Goal: Task Accomplishment & Management: Complete application form

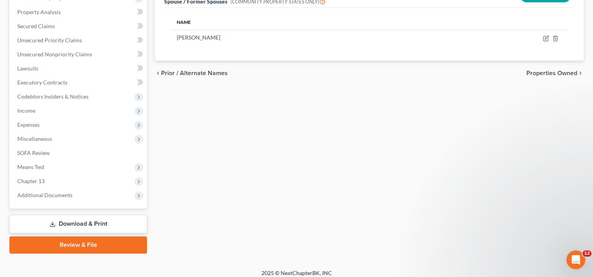
scroll to position [247, 0]
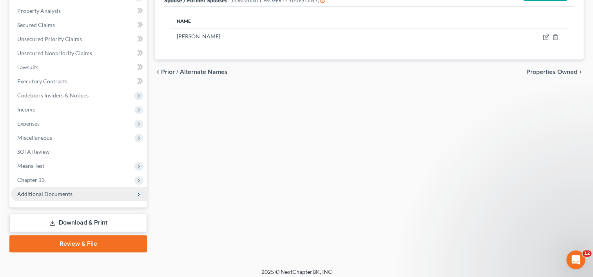
click at [52, 187] on span "Additional Documents" at bounding box center [79, 194] width 136 height 14
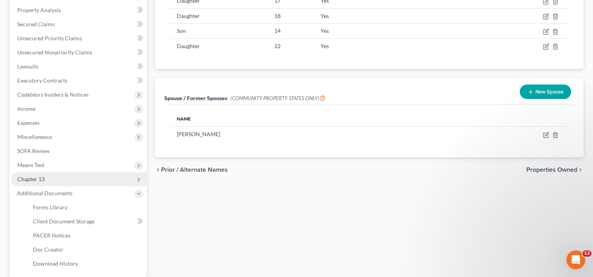
scroll to position [148, 0]
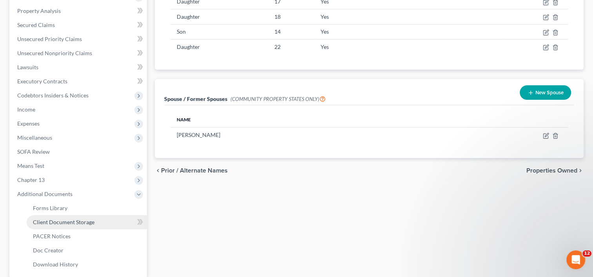
click at [61, 224] on span "Client Document Storage" at bounding box center [63, 222] width 61 height 7
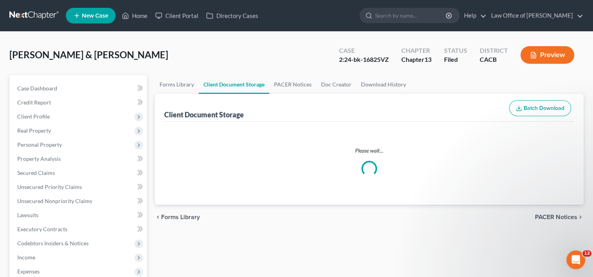
select select "60"
select select "59"
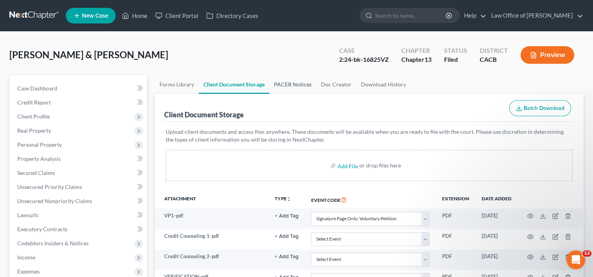
click at [292, 81] on link "PACER Notices" at bounding box center [292, 84] width 47 height 19
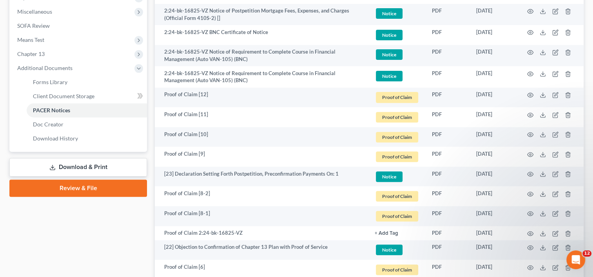
scroll to position [294, 0]
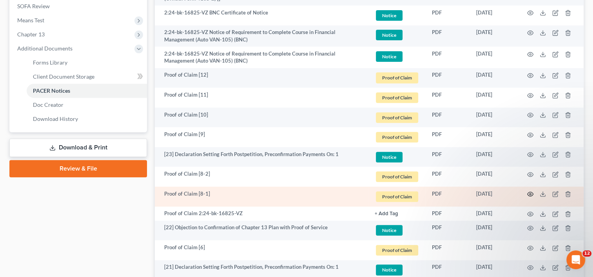
click at [528, 194] on icon "button" at bounding box center [530, 194] width 6 height 6
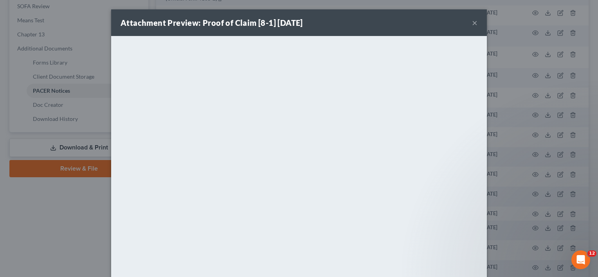
click at [472, 21] on button "×" at bounding box center [474, 22] width 5 height 9
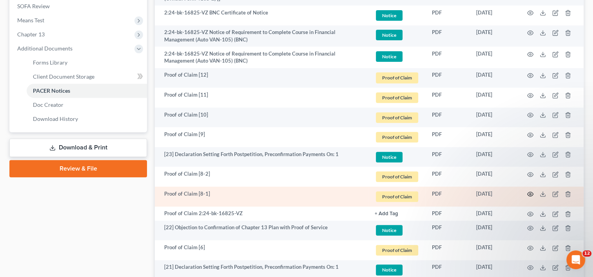
click at [527, 192] on icon "button" at bounding box center [530, 194] width 6 height 6
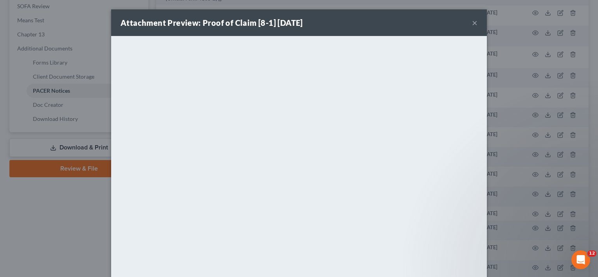
click at [472, 24] on button "×" at bounding box center [474, 22] width 5 height 9
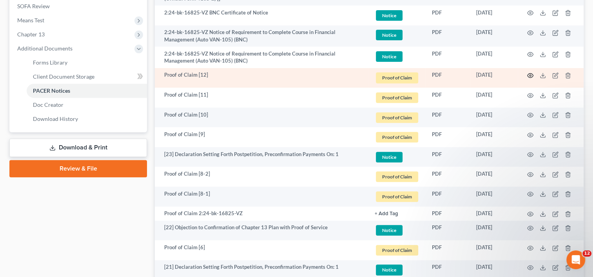
click at [528, 74] on icon "button" at bounding box center [530, 75] width 6 height 6
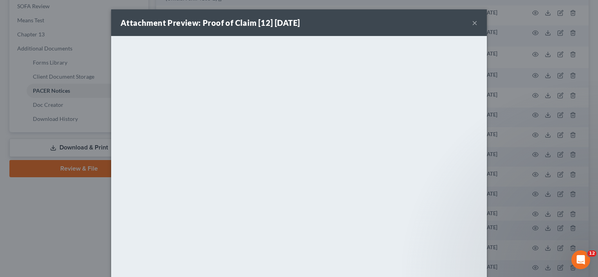
click at [472, 25] on button "×" at bounding box center [474, 22] width 5 height 9
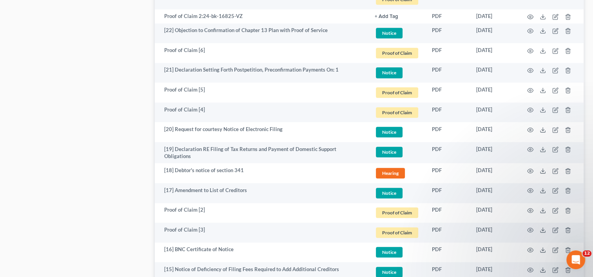
scroll to position [493, 0]
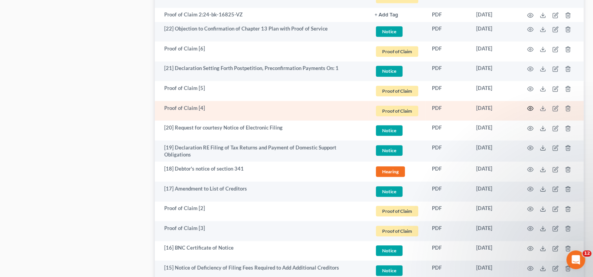
click at [527, 109] on icon "button" at bounding box center [530, 108] width 6 height 6
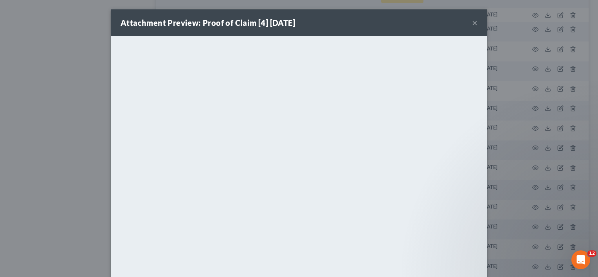
click at [472, 22] on button "×" at bounding box center [474, 22] width 5 height 9
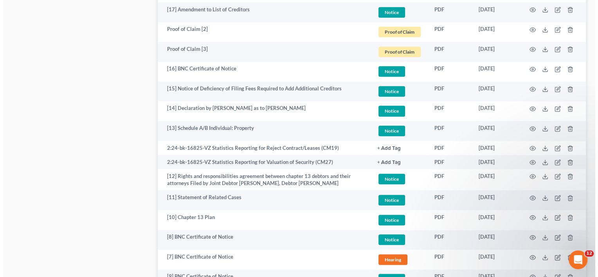
scroll to position [700, 0]
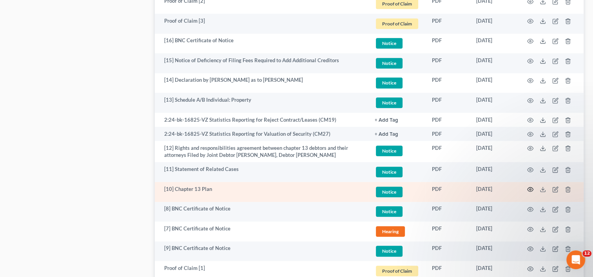
click at [528, 190] on icon "button" at bounding box center [530, 190] width 6 height 4
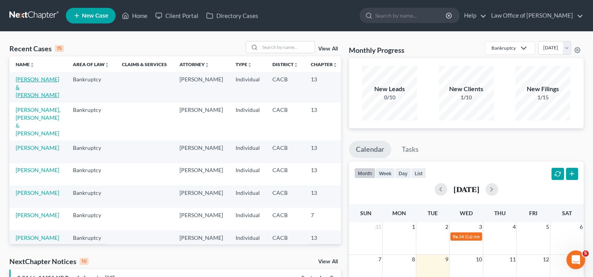
click at [27, 87] on link "[PERSON_NAME] & [PERSON_NAME]" at bounding box center [37, 87] width 43 height 22
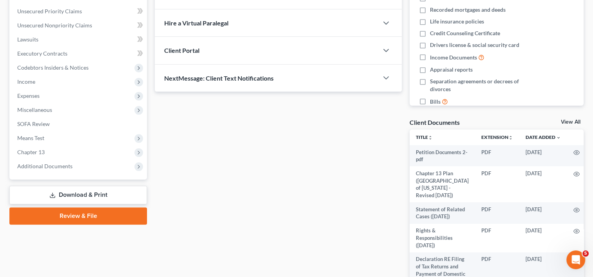
scroll to position [177, 0]
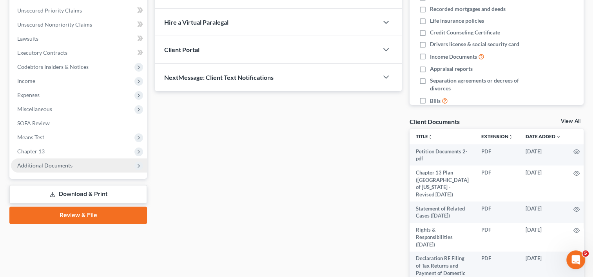
click at [72, 166] on span "Additional Documents" at bounding box center [79, 166] width 136 height 14
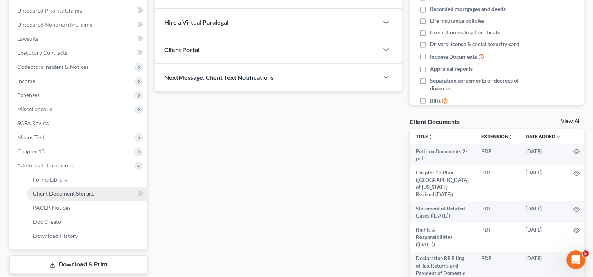
click at [81, 194] on span "Client Document Storage" at bounding box center [63, 193] width 61 height 7
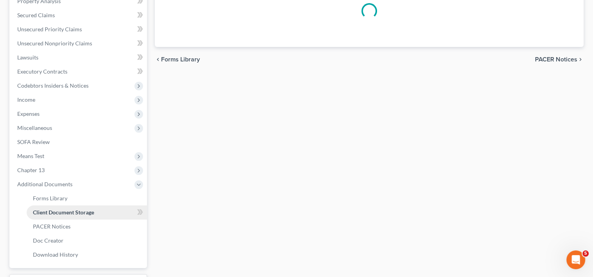
select select "60"
select select "59"
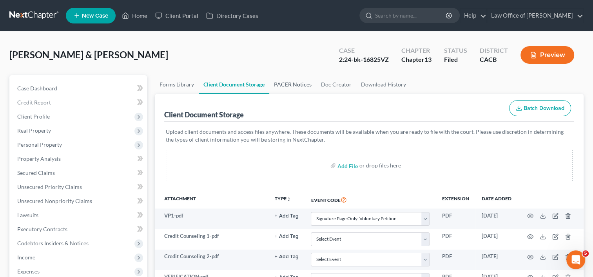
click at [294, 88] on link "PACER Notices" at bounding box center [292, 84] width 47 height 19
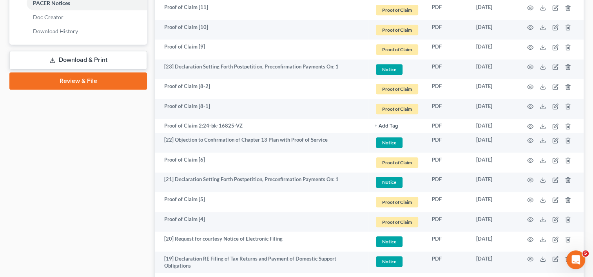
scroll to position [383, 0]
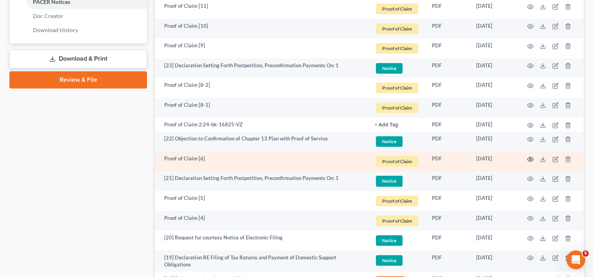
click at [530, 159] on circle "button" at bounding box center [530, 160] width 2 height 2
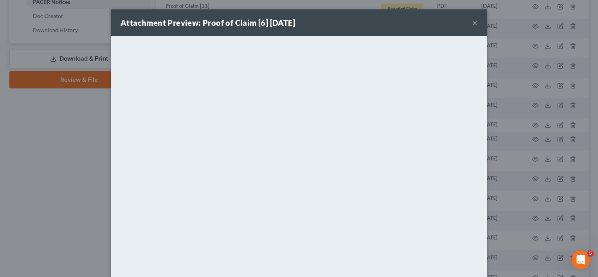
click at [472, 22] on button "×" at bounding box center [474, 22] width 5 height 9
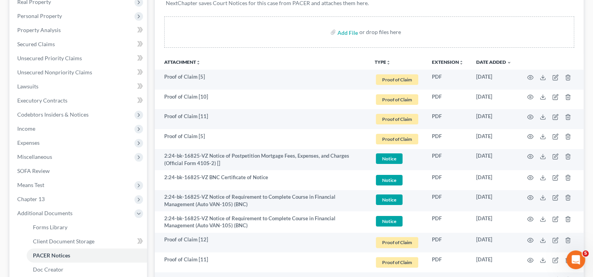
scroll to position [135, 0]
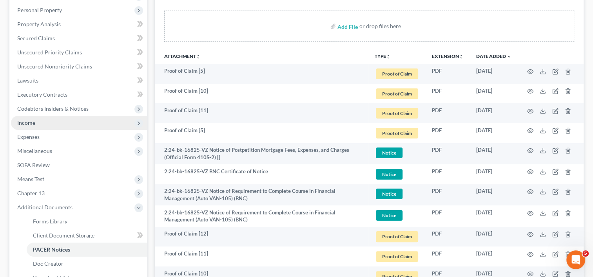
click at [29, 124] on span "Income" at bounding box center [26, 122] width 18 height 7
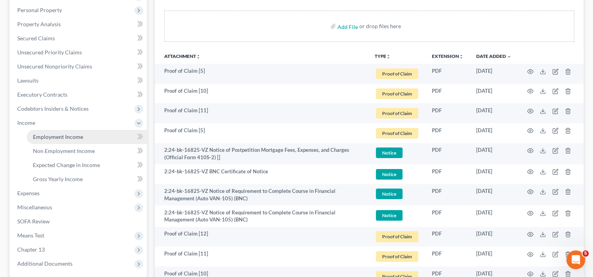
click at [54, 134] on span "Employment Income" at bounding box center [58, 137] width 50 height 7
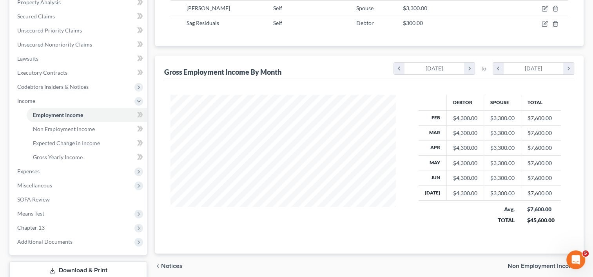
scroll to position [159, 0]
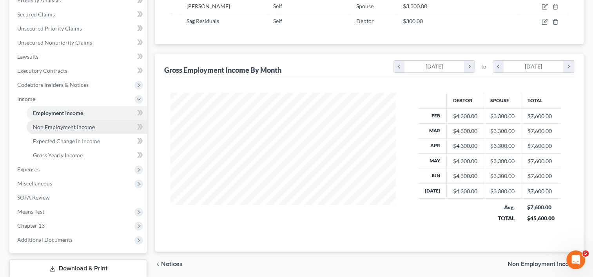
click at [62, 128] on span "Non Employment Income" at bounding box center [64, 127] width 62 height 7
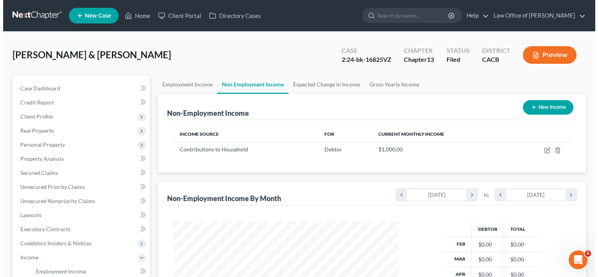
scroll to position [139, 241]
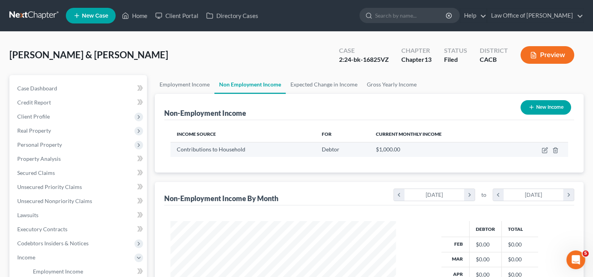
click at [541, 148] on td at bounding box center [539, 149] width 58 height 15
click at [546, 151] on icon "button" at bounding box center [544, 150] width 5 height 5
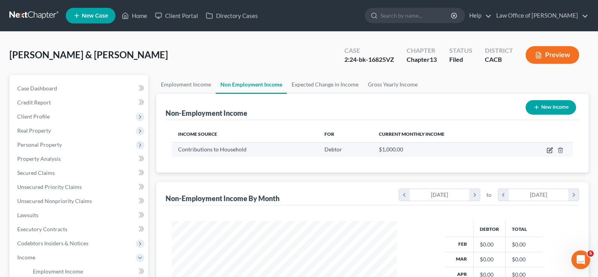
select select "8"
select select "0"
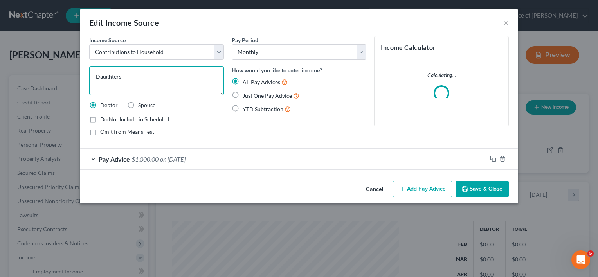
click at [132, 75] on textarea "Daughters" at bounding box center [156, 80] width 135 height 29
type textarea "Daughter"
click at [148, 159] on span "$1,000.00" at bounding box center [145, 158] width 27 height 7
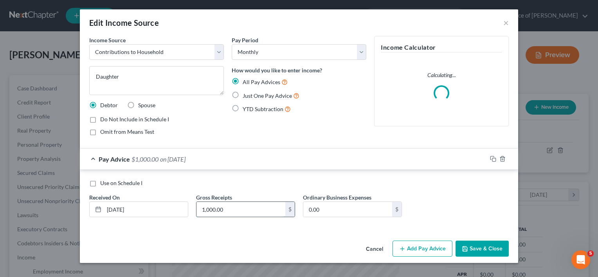
click at [223, 213] on input "1,000.00" at bounding box center [241, 209] width 89 height 15
type input "500"
click at [469, 254] on button "Save & Close" at bounding box center [482, 249] width 53 height 16
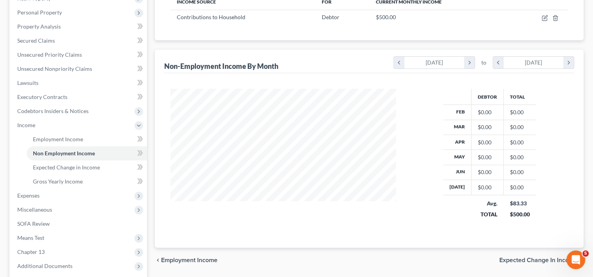
scroll to position [169, 0]
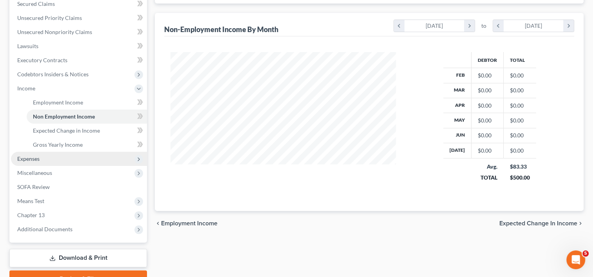
click at [23, 158] on span "Expenses" at bounding box center [28, 158] width 22 height 7
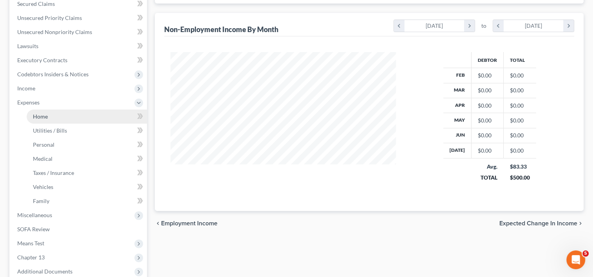
click at [46, 120] on link "Home" at bounding box center [87, 117] width 120 height 14
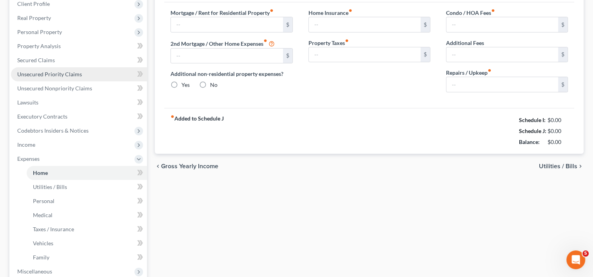
type input "2,020.19"
type input "1,236.89"
radio input "true"
type input "0.00"
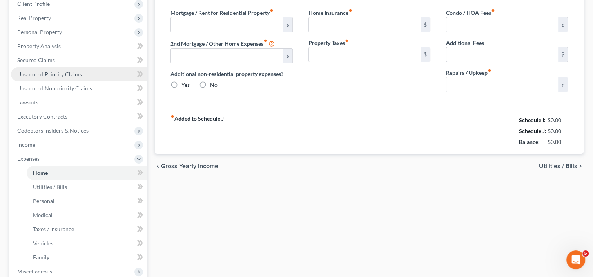
type input "0.00"
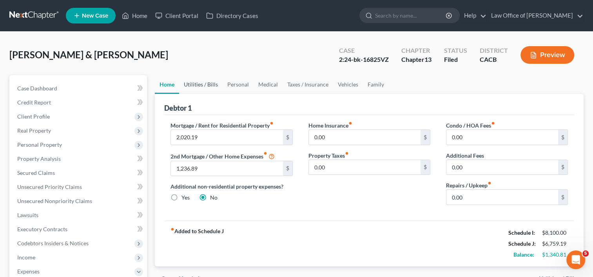
click at [204, 86] on link "Utilities / Bills" at bounding box center [200, 84] width 43 height 19
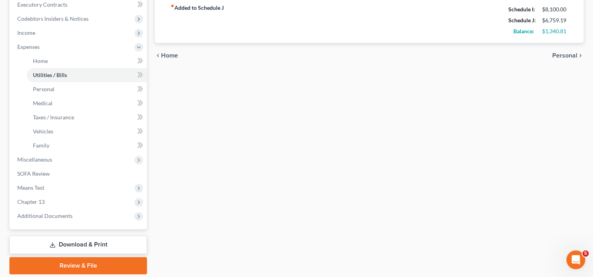
scroll to position [235, 0]
